Goal: Check status

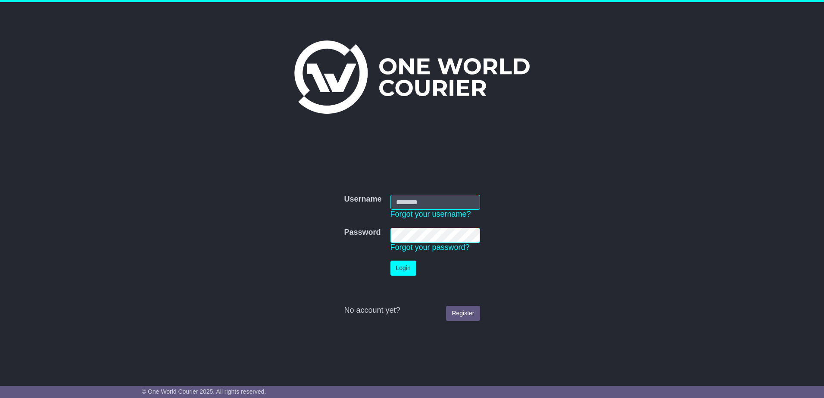
type input "**********"
click at [401, 265] on button "Login" at bounding box center [404, 268] width 26 height 15
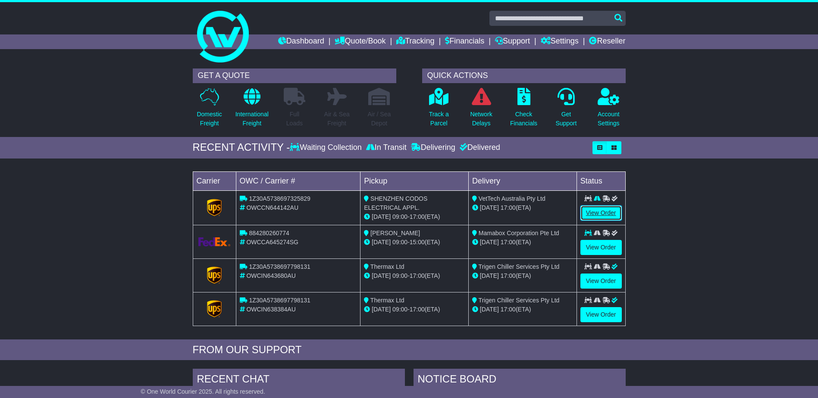
click at [597, 213] on link "View Order" at bounding box center [600, 213] width 41 height 15
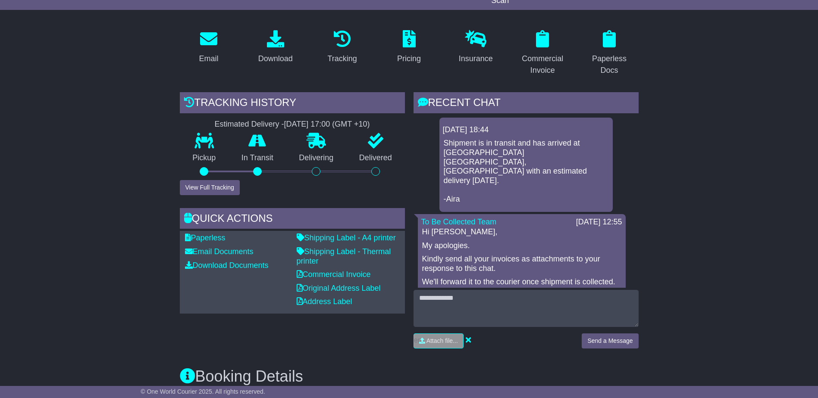
scroll to position [129, 0]
